Goal: Navigation & Orientation: Understand site structure

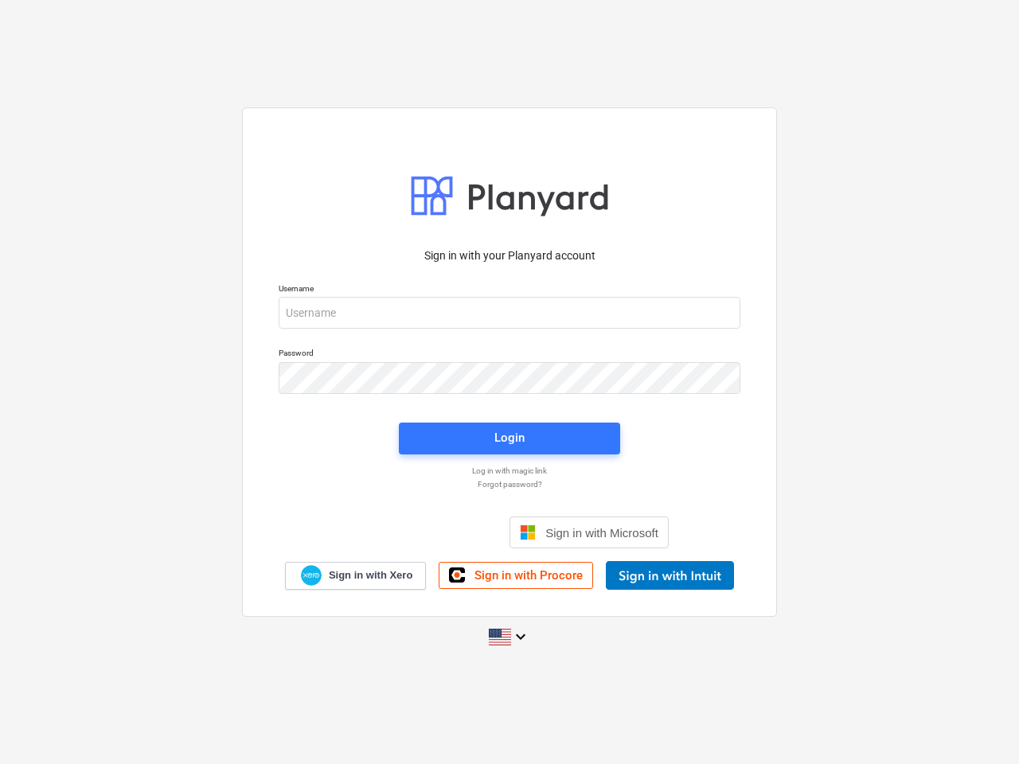
click at [540, 188] on button "Cookies settings" at bounding box center [540, 188] width 123 height 37
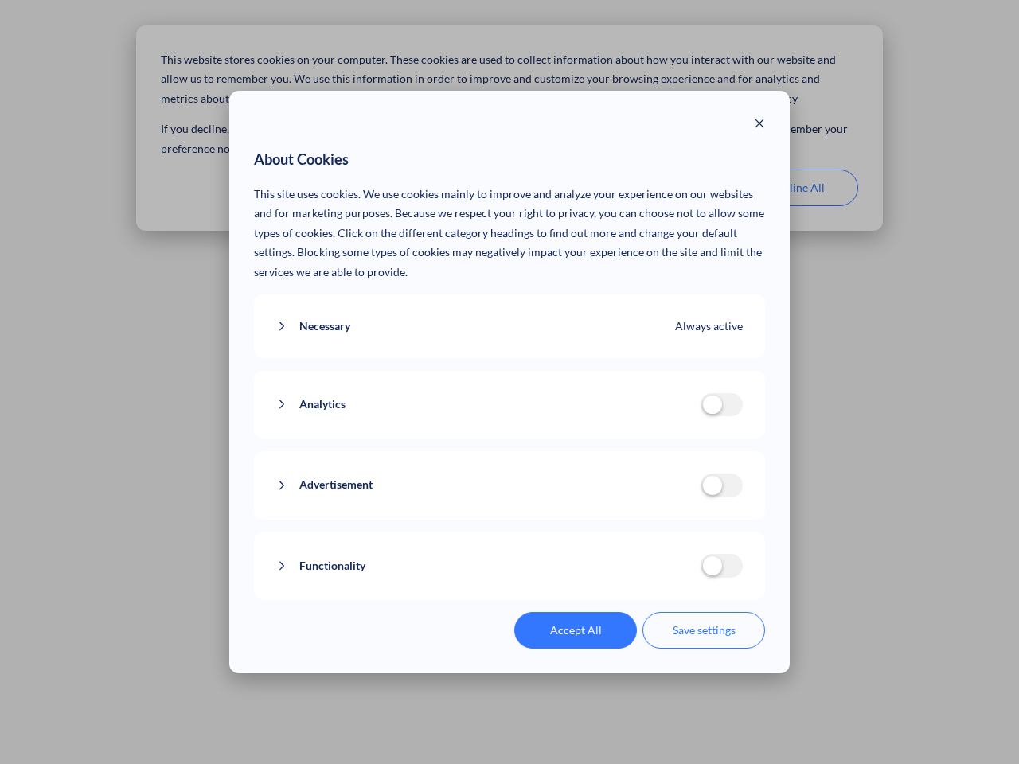
click at [669, 188] on p "This site uses cookies. We use cookies mainly to improve and analyze your exper…" at bounding box center [510, 234] width 512 height 98
click at [797, 188] on div "About Cookies This site uses cookies. We use cookies mainly to improve and anal…" at bounding box center [509, 382] width 1019 height 764
click at [509, 313] on div "Necessary Always active These cookies are necessary for the website to function…" at bounding box center [510, 327] width 512 height 64
click at [509, 378] on div "Analytics analytics cookies disallowed These cookies help us to understand how …" at bounding box center [510, 405] width 512 height 68
click at [509, 439] on div "Analytics analytics cookies disallowed These cookies help us to understand how …" at bounding box center [510, 405] width 512 height 68
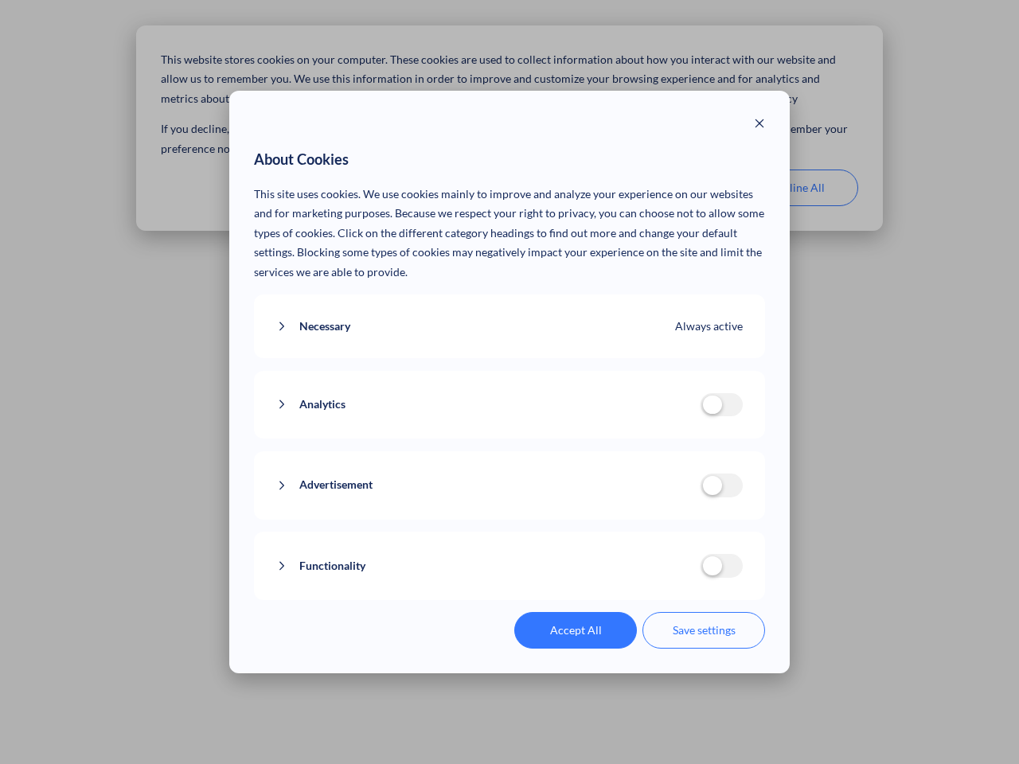
click at [589, 533] on div "Functionality functionality cookies disallowed We use a set of cookies that are…" at bounding box center [510, 566] width 512 height 68
click at [669, 576] on button "Functionality" at bounding box center [488, 566] width 424 height 20
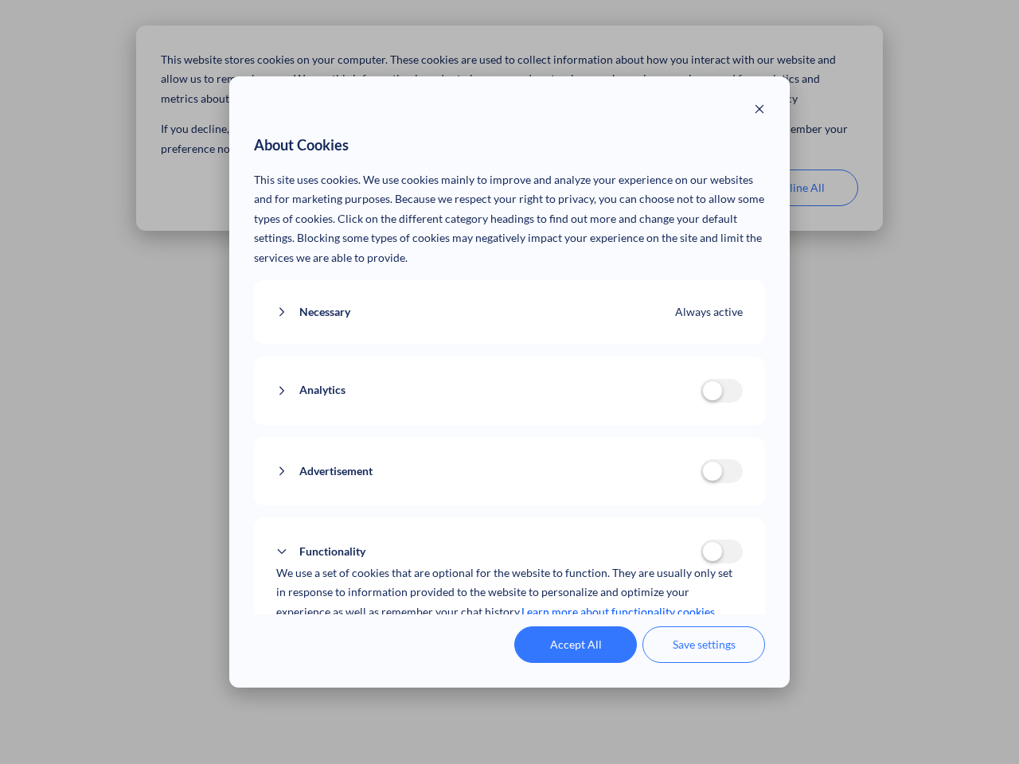
click at [509, 637] on div "Accept All Save settings" at bounding box center [510, 644] width 512 height 37
